Goal: Find specific page/section: Find specific page/section

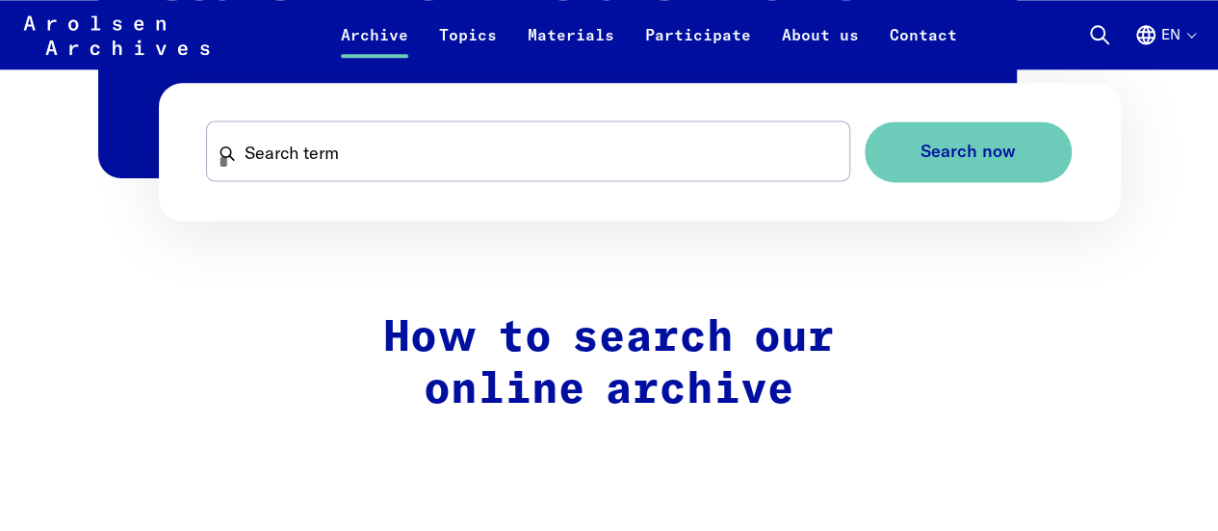
scroll to position [1266, 0]
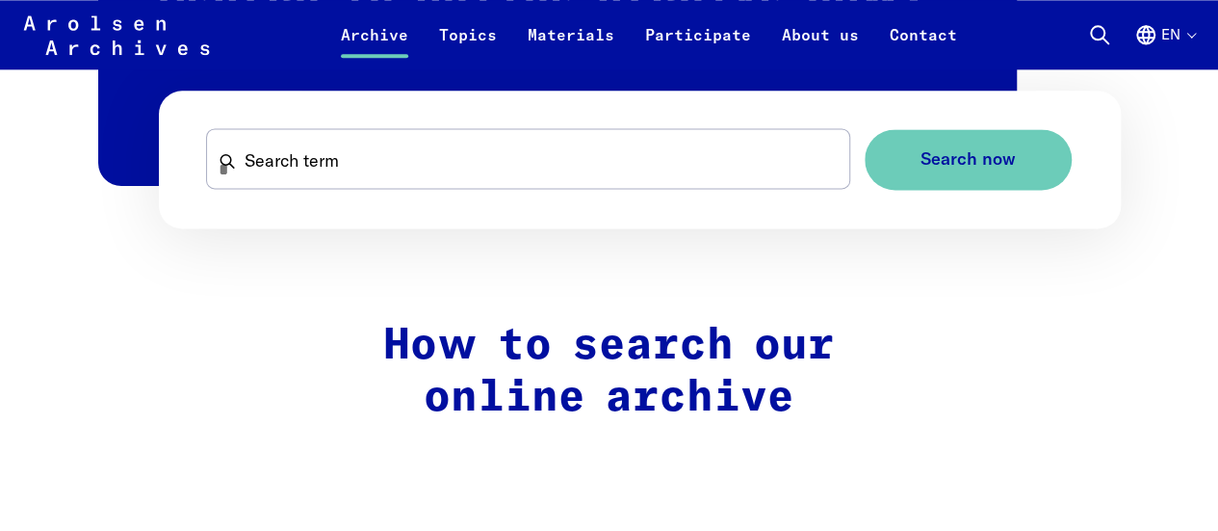
click at [141, 20] on icon at bounding box center [117, 53] width 186 height 77
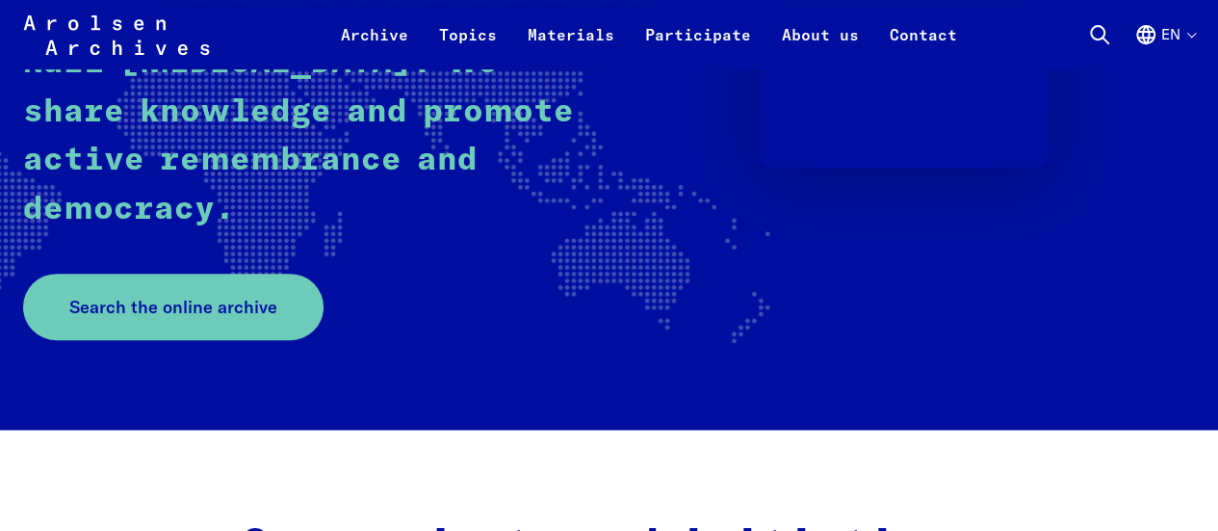
scroll to position [461, 0]
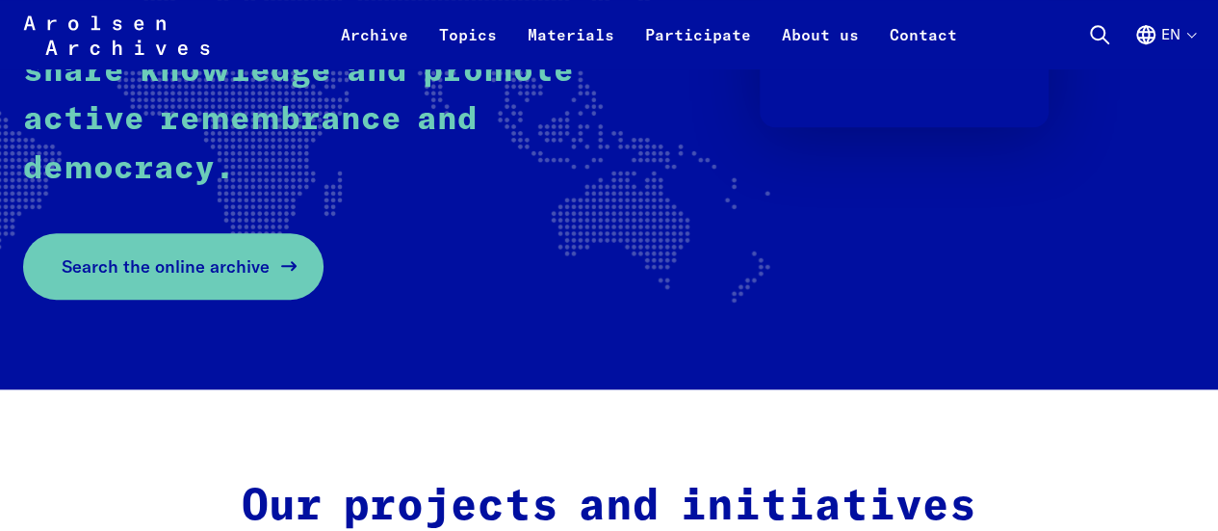
click at [222, 273] on span "Search the online archive" at bounding box center [166, 266] width 208 height 26
